Goal: Find specific page/section

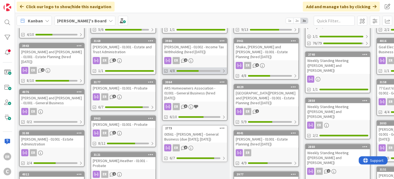
scroll to position [117, 0]
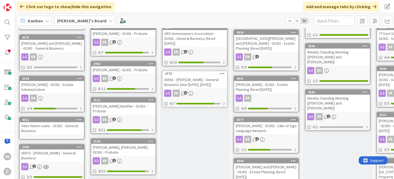
click at [283, 81] on div "[PERSON_NAME] - 01001 - Estate Planning (hired [DATE])" at bounding box center [266, 87] width 64 height 12
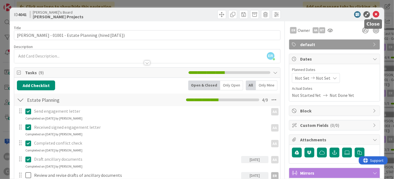
click at [373, 15] on icon at bounding box center [376, 14] width 7 height 7
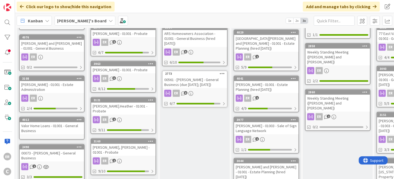
click at [274, 81] on div "[PERSON_NAME] - 01001 - Estate Planning (hired [DATE])" at bounding box center [266, 87] width 64 height 12
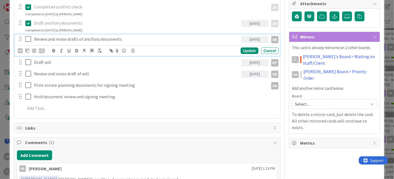
click at [29, 38] on icon at bounding box center [29, 39] width 8 height 7
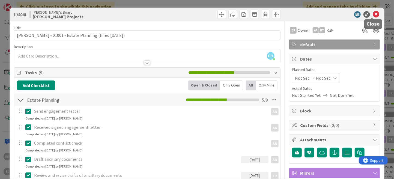
click at [373, 16] on icon at bounding box center [376, 14] width 7 height 7
